Goal: Information Seeking & Learning: Understand process/instructions

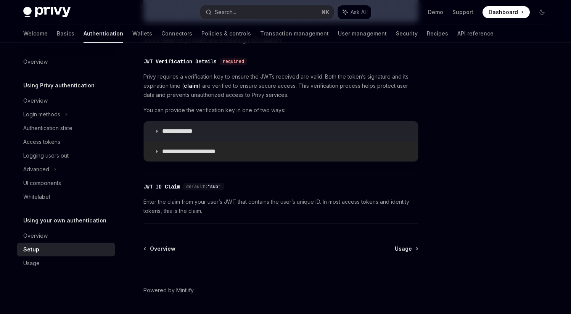
scroll to position [379, 0]
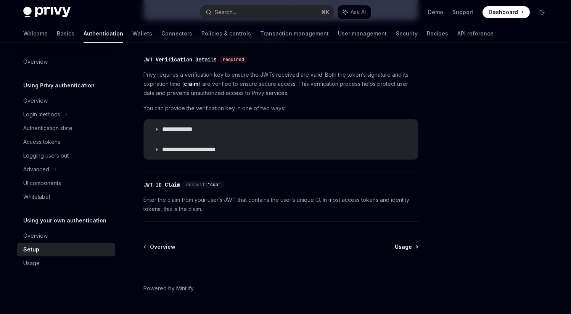
click at [402, 245] on span "Usage" at bounding box center [403, 247] width 17 height 8
type textarea "*"
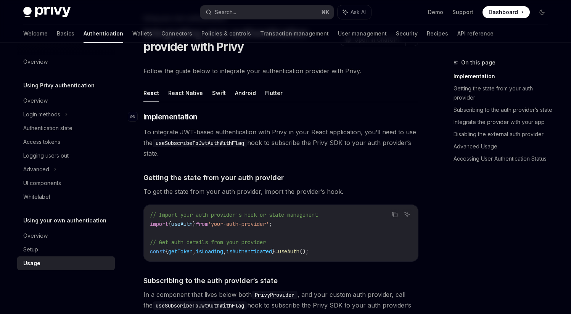
scroll to position [48, 0]
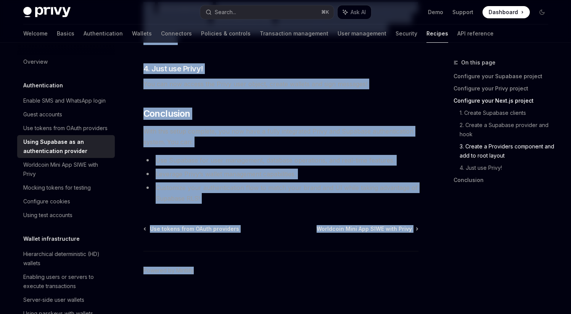
scroll to position [1984, 0]
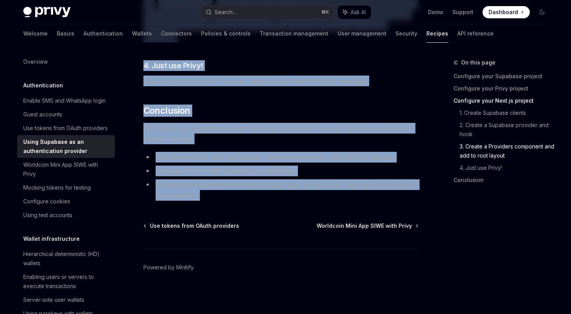
drag, startPoint x: 144, startPoint y: 75, endPoint x: 211, endPoint y: 196, distance: 138.6
copy div "Using Supabase as an authentication provider OpenAI Open in ChatGPT OpenAI Open…"
click at [229, 200] on li "Customize your authentication flow to match your brand and UI while taking adva…" at bounding box center [280, 189] width 275 height 21
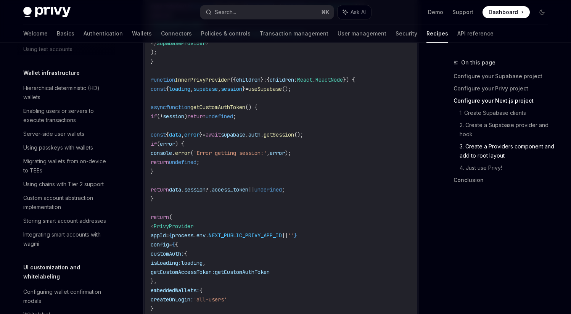
scroll to position [1606, 0]
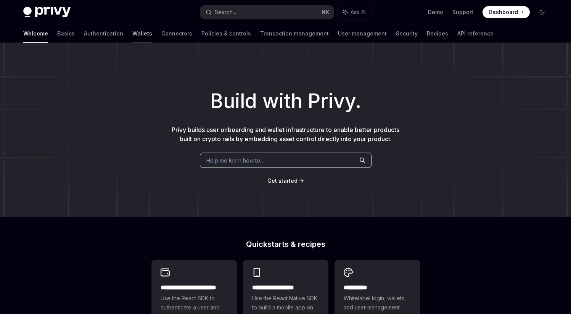
click at [132, 33] on link "Wallets" at bounding box center [142, 33] width 20 height 18
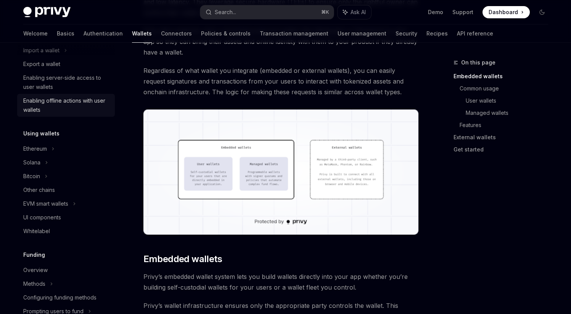
scroll to position [113, 0]
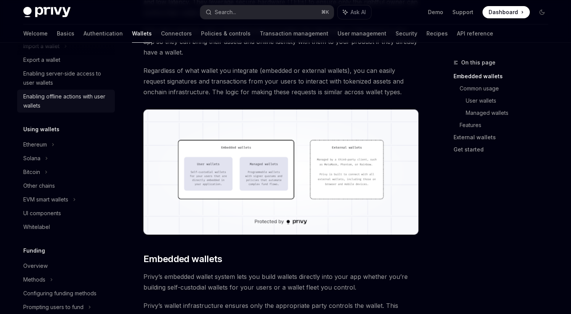
type textarea "*"
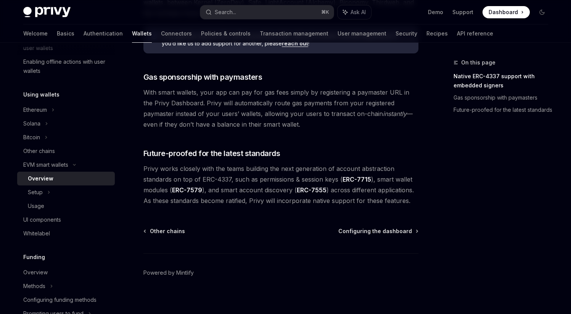
scroll to position [599, 0]
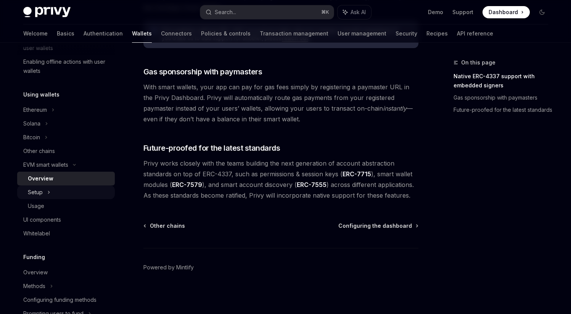
click at [49, 191] on icon at bounding box center [48, 192] width 3 height 9
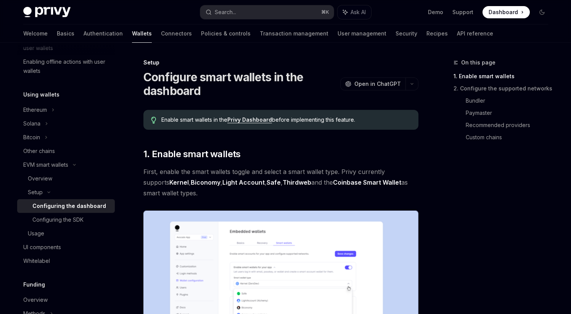
click at [257, 121] on link "Privy Dashboard" at bounding box center [249, 119] width 45 height 7
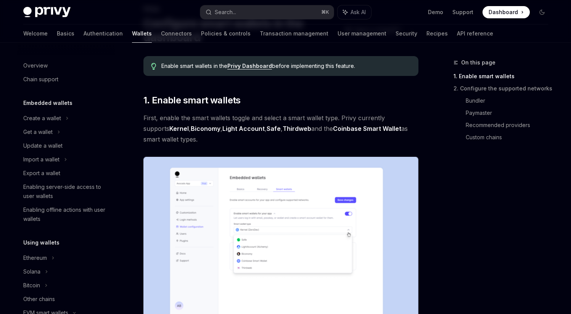
click at [56, 106] on h5 "Embedded wallets" at bounding box center [47, 102] width 49 height 9
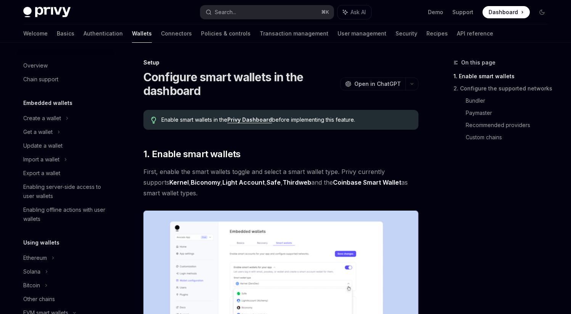
click at [50, 102] on h5 "Embedded wallets" at bounding box center [47, 102] width 49 height 9
click at [33, 116] on div "Create a wallet" at bounding box center [42, 118] width 38 height 9
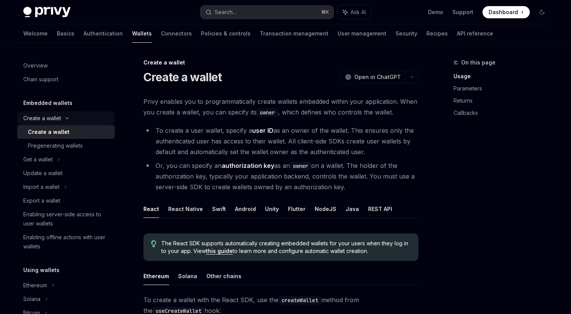
click at [41, 120] on div "Create a wallet" at bounding box center [42, 118] width 38 height 9
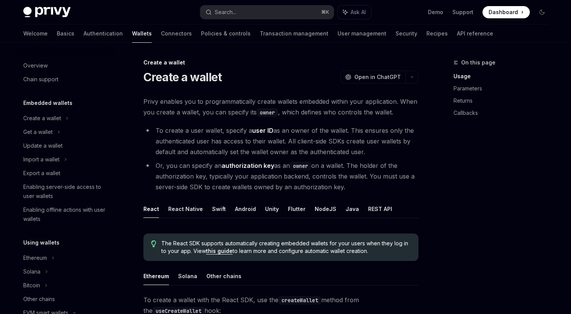
click at [44, 103] on h5 "Embedded wallets" at bounding box center [47, 102] width 49 height 9
click at [34, 64] on div "Overview" at bounding box center [35, 65] width 24 height 9
type textarea "*"
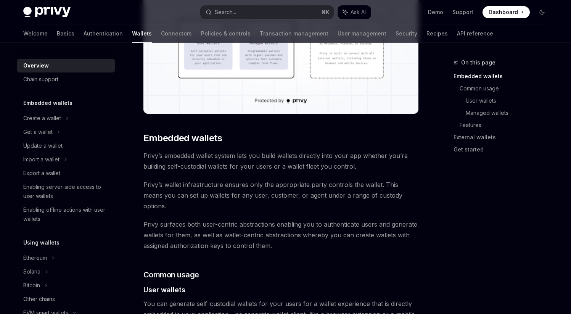
scroll to position [294, 0]
